Goal: Entertainment & Leisure: Consume media (video, audio)

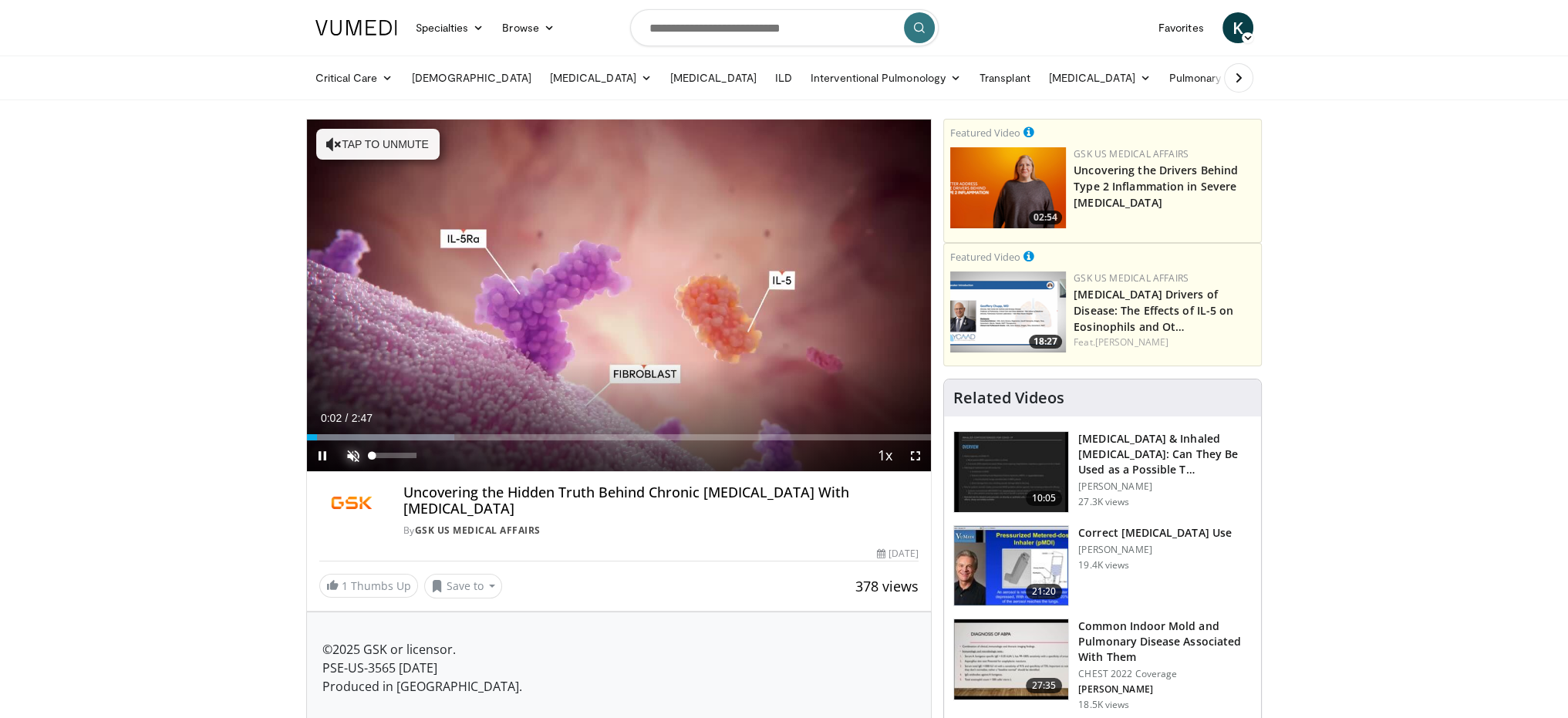
click at [354, 450] on span "Video Player" at bounding box center [353, 456] width 31 height 31
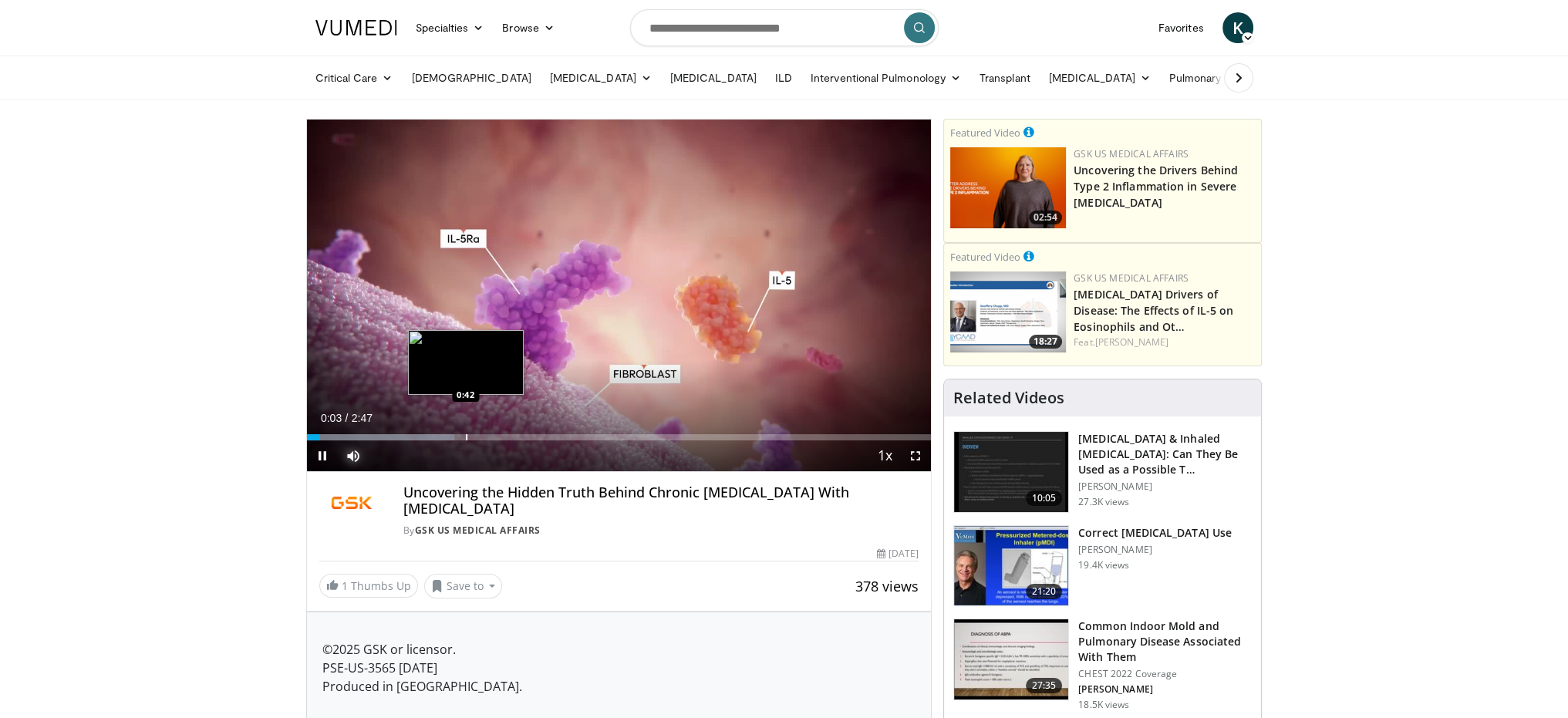
click at [466, 438] on div "Progress Bar" at bounding box center [467, 437] width 2 height 6
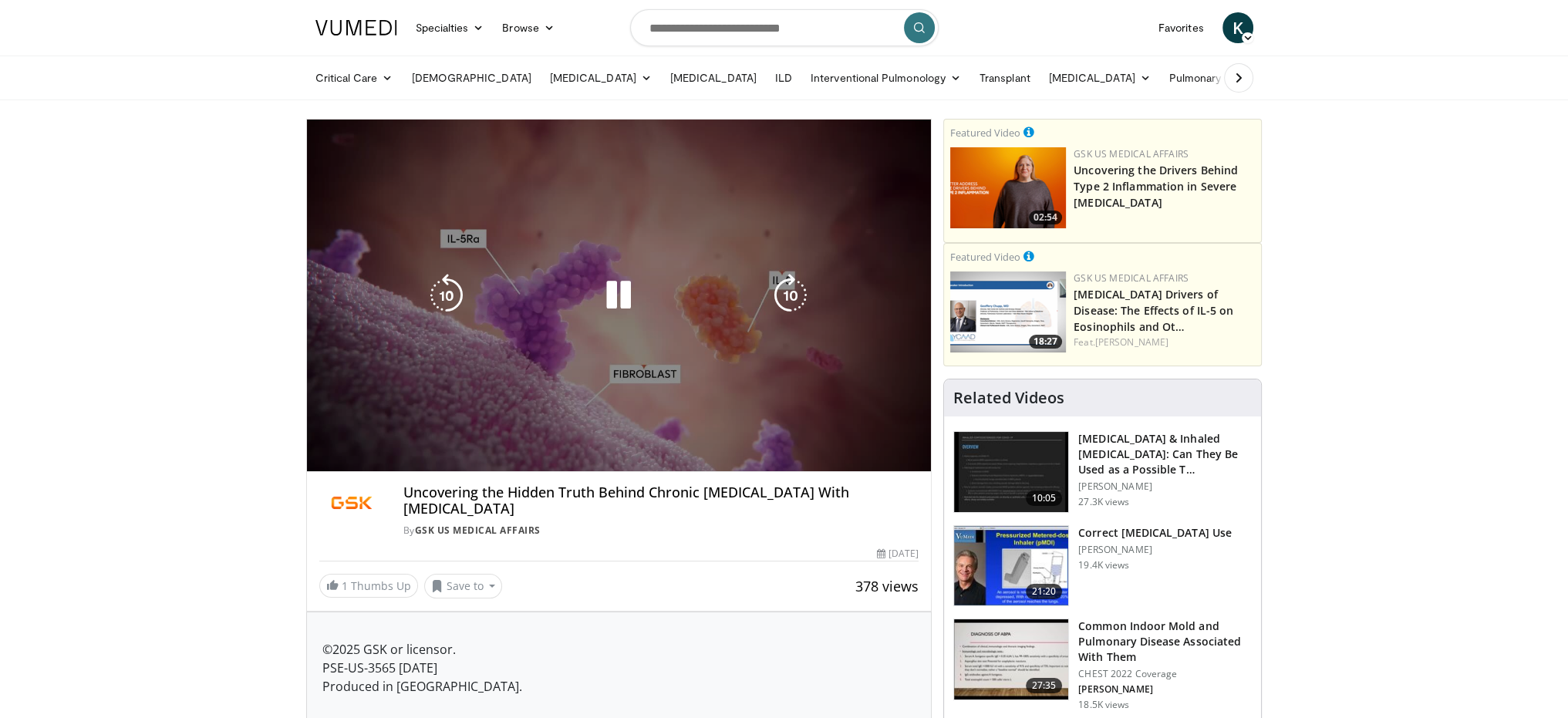
click at [586, 435] on div "10 seconds Tap to unmute" at bounding box center [619, 296] width 624 height 352
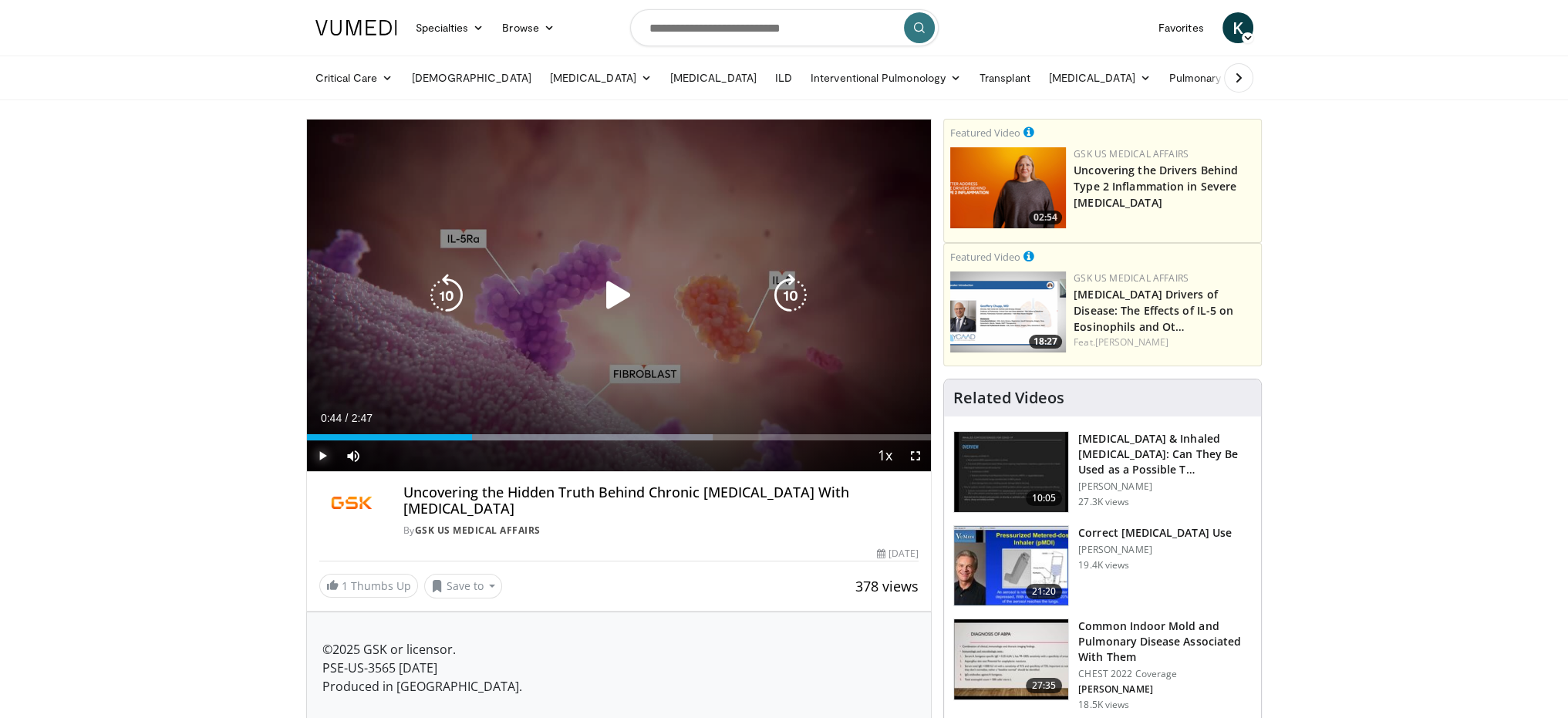
click at [323, 453] on span "Video Player" at bounding box center [322, 456] width 31 height 31
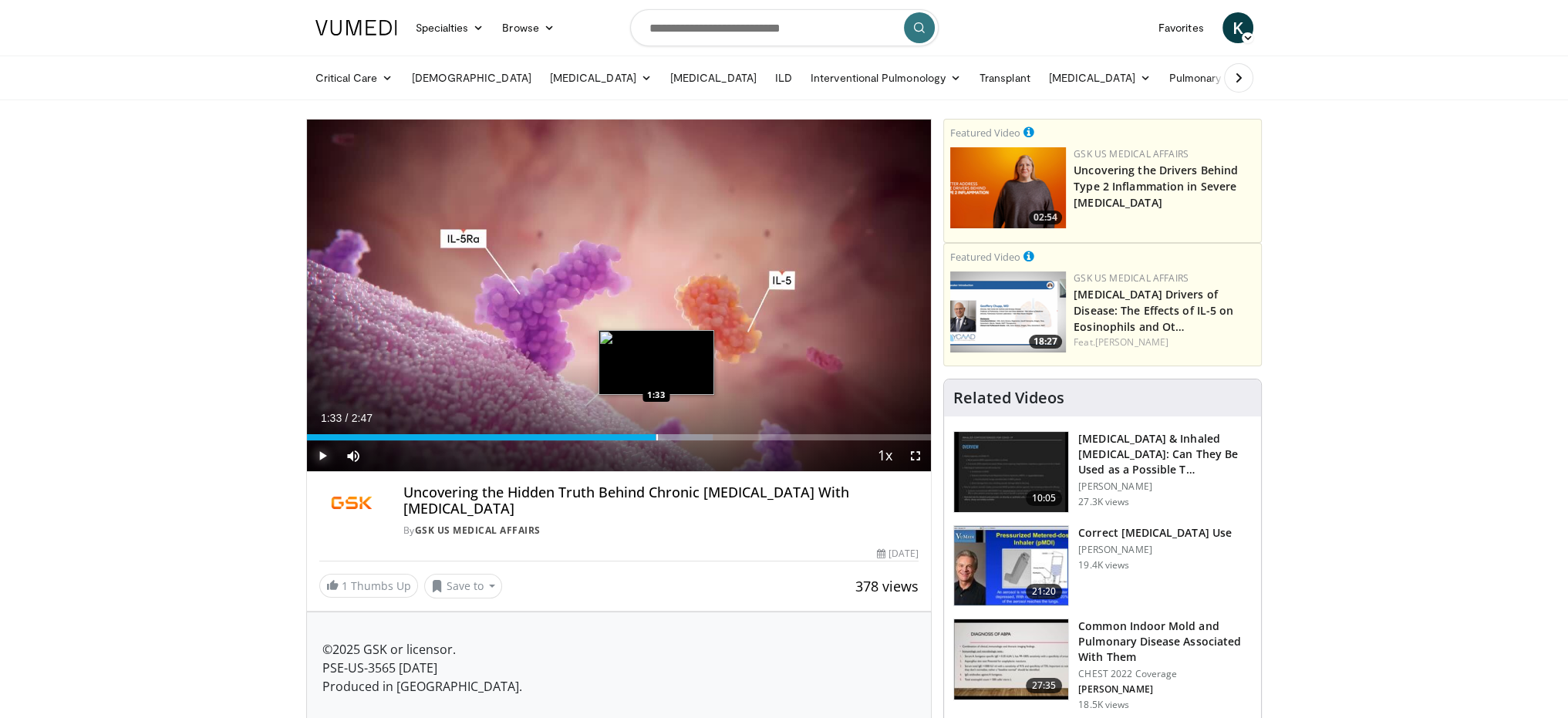
click at [657, 434] on div "Progress Bar" at bounding box center [657, 437] width 2 height 6
